Goal: Information Seeking & Learning: Learn about a topic

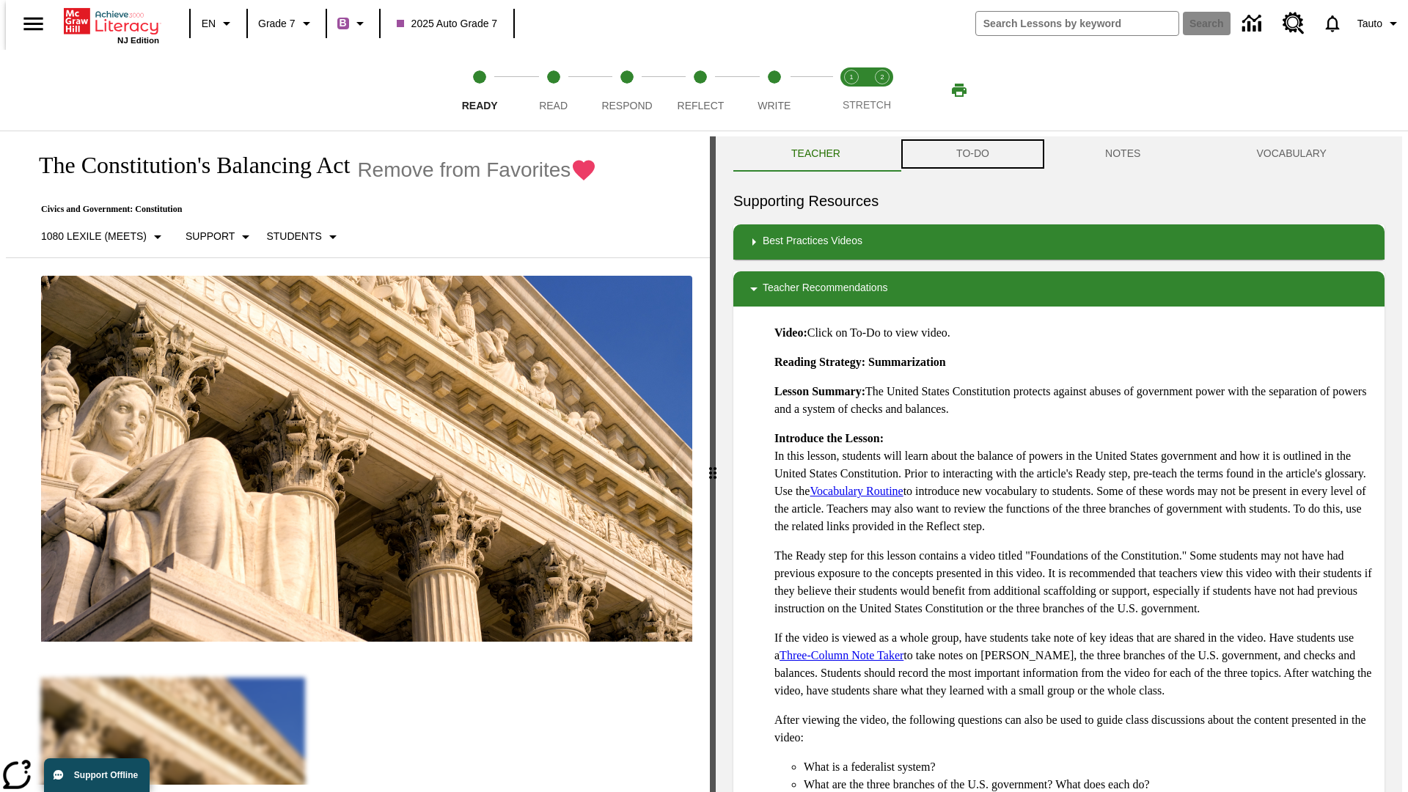
click at [972, 154] on button "TO-DO" at bounding box center [972, 153] width 149 height 35
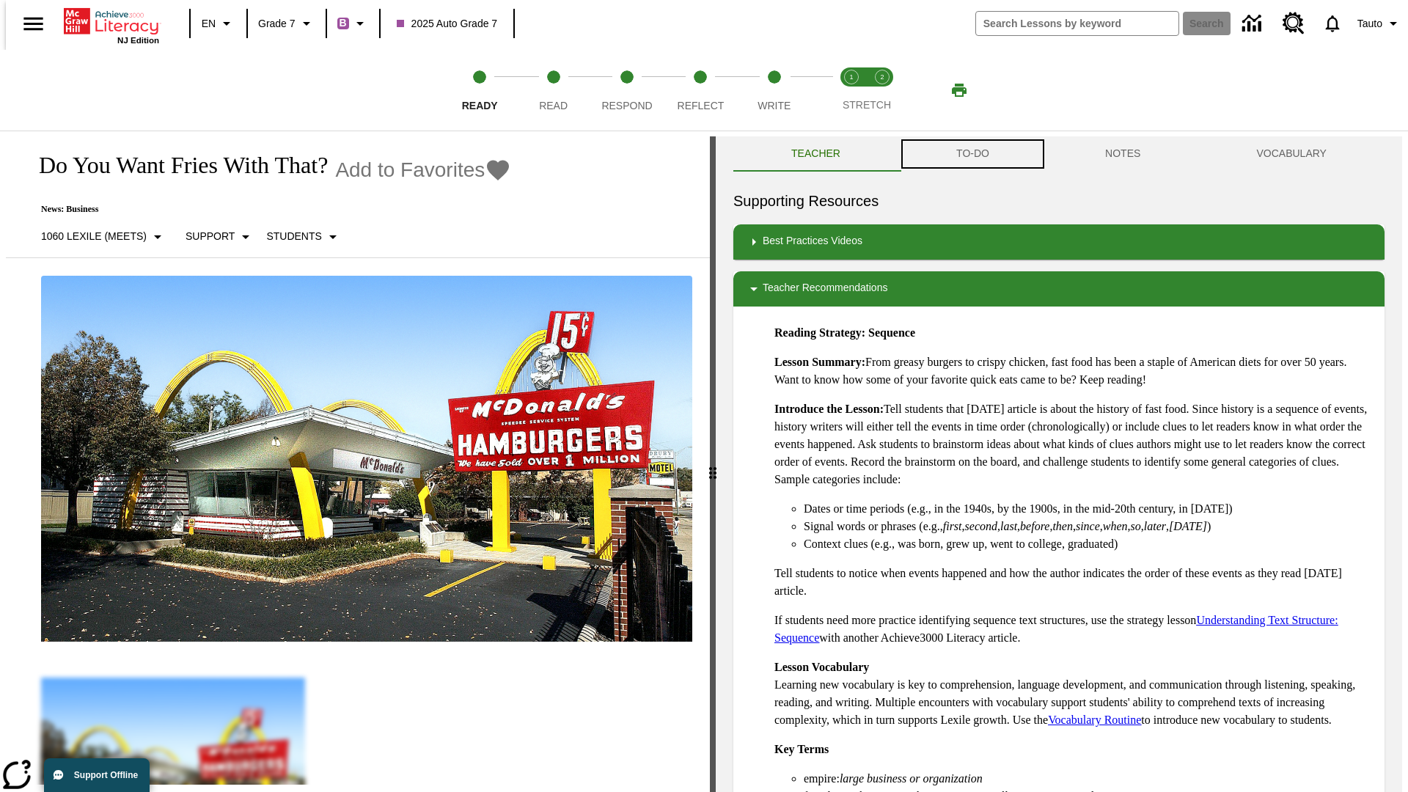
click at [972, 154] on button "TO-DO" at bounding box center [972, 153] width 149 height 35
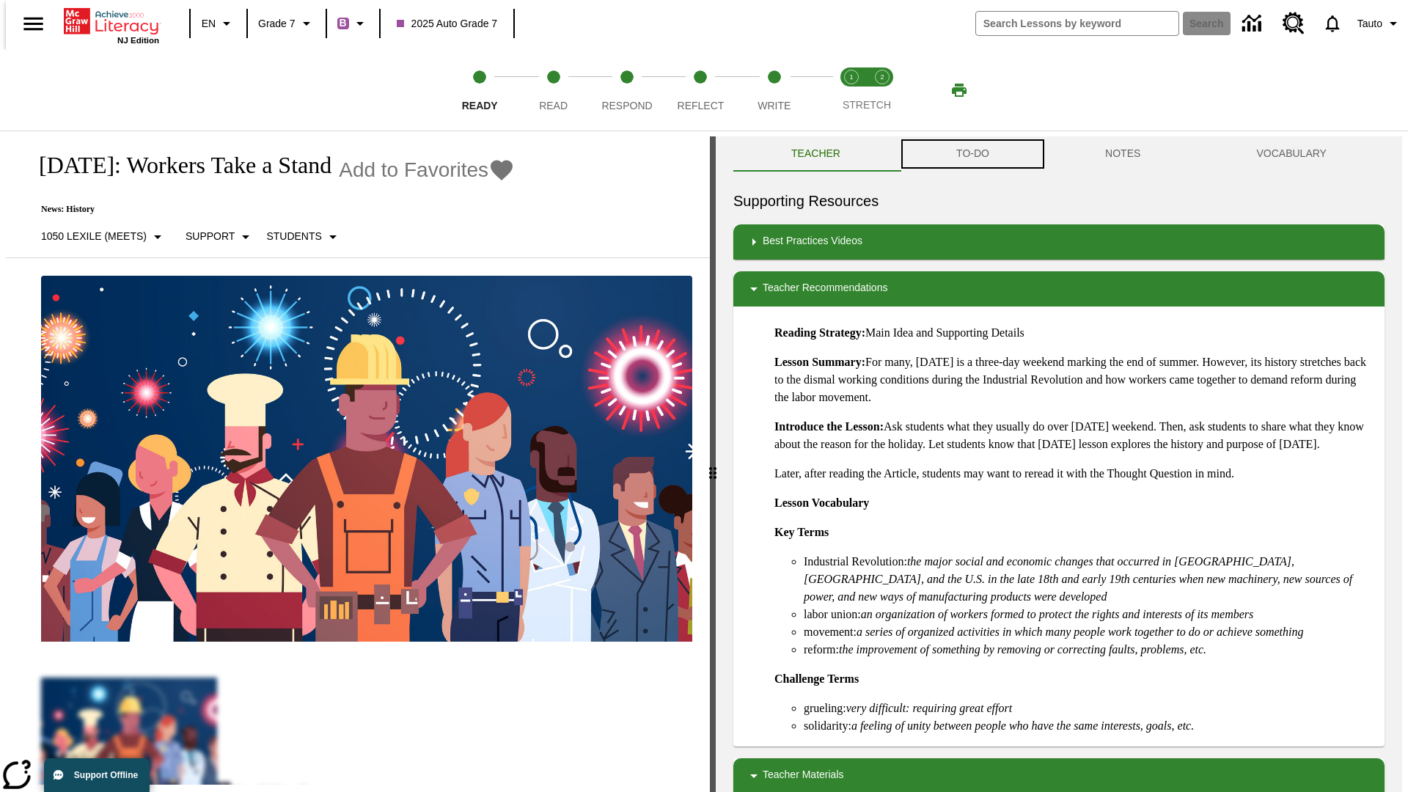
click at [972, 154] on button "TO-DO" at bounding box center [972, 153] width 149 height 35
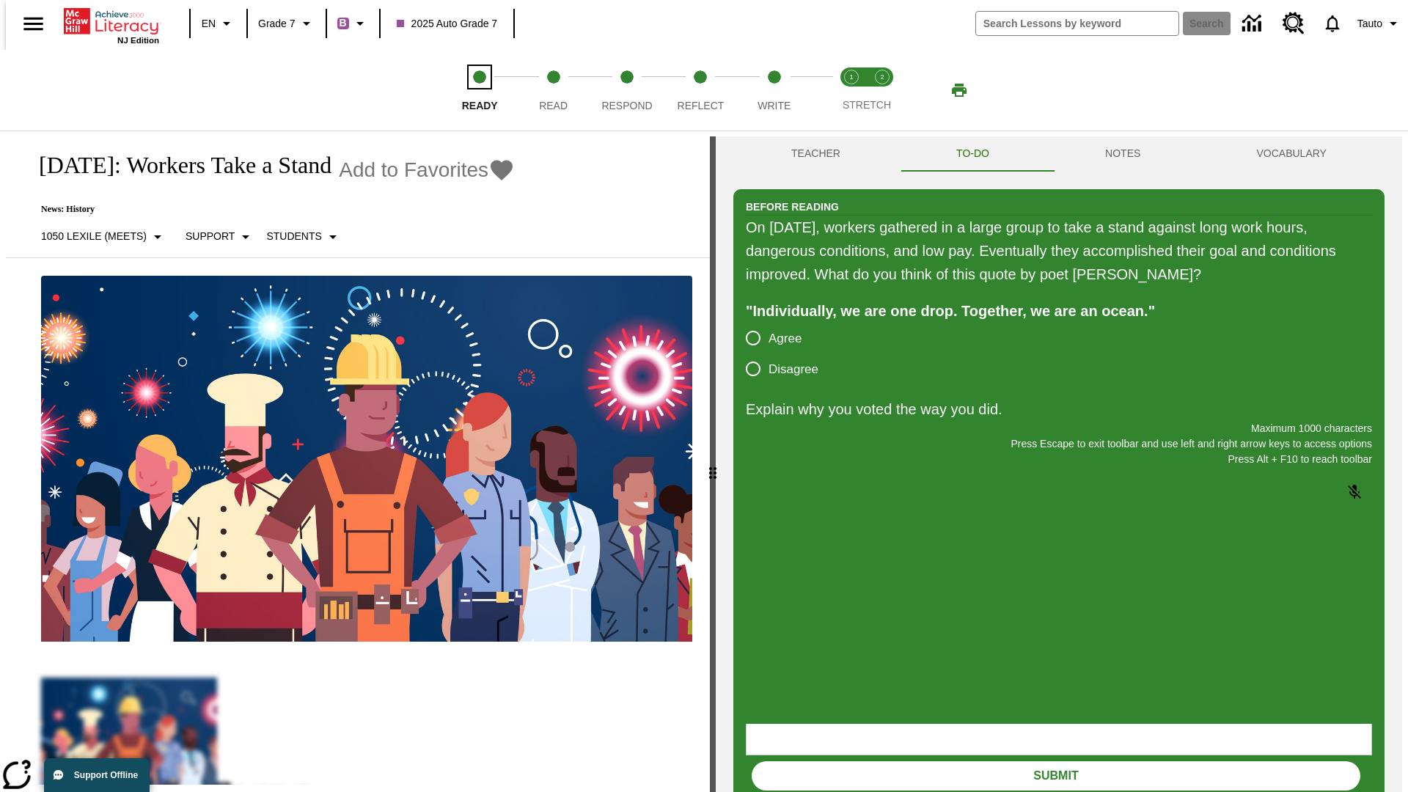
click at [480, 90] on span "Ready" at bounding box center [480, 100] width 36 height 26
click at [553, 90] on span "Read" at bounding box center [553, 100] width 29 height 26
